Goal: Find specific page/section: Find specific page/section

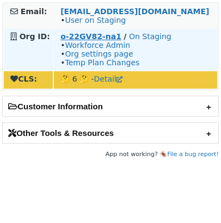
click at [76, 39] on strong "o-22GV82-na1" at bounding box center [90, 36] width 61 height 9
click at [82, 33] on strong "o-22GV82-na1" at bounding box center [90, 36] width 61 height 9
click at [101, 38] on strong "o-22GV82-na1" at bounding box center [90, 36] width 61 height 9
